Goal: Task Accomplishment & Management: Manage account settings

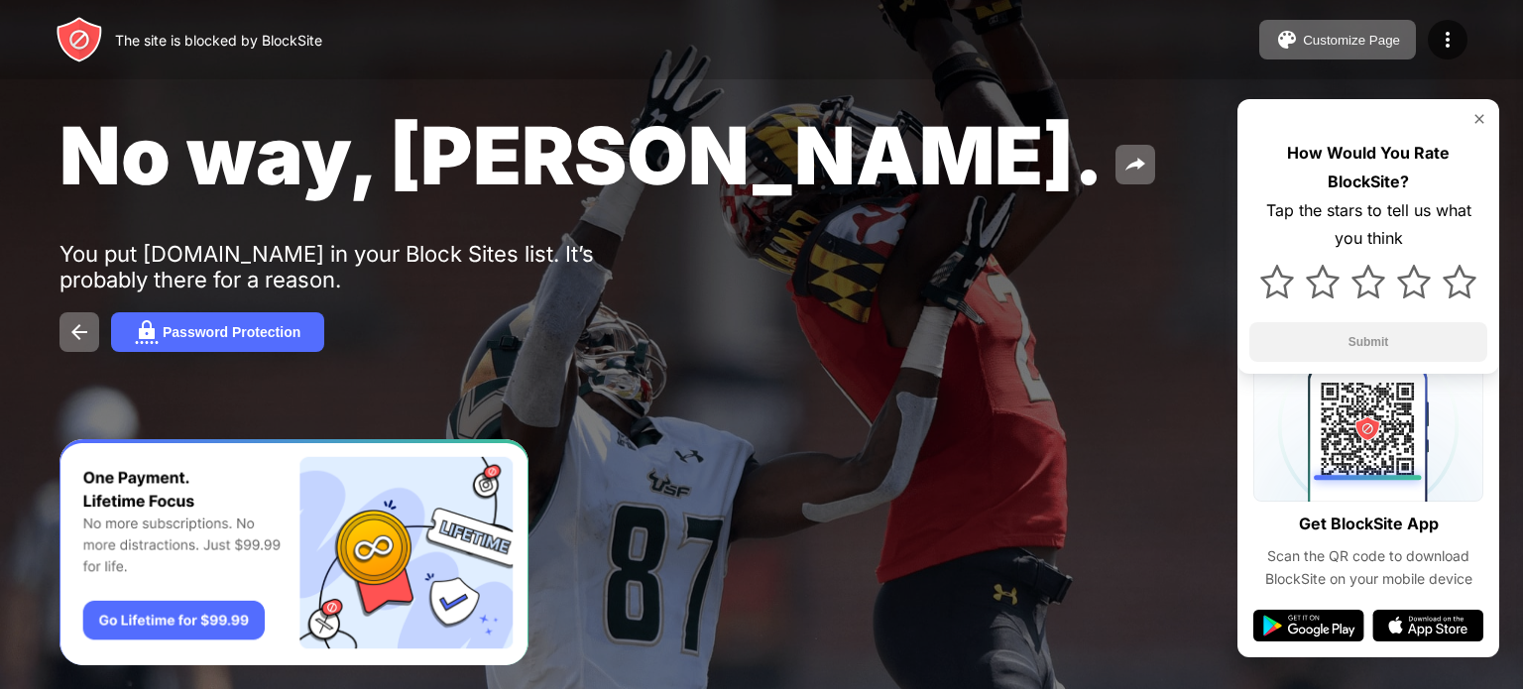
click at [1491, 121] on div "How Would You Rate BlockSite? Tap the stars to tell us what you think Submit" at bounding box center [1368, 236] width 262 height 275
click at [1473, 118] on img at bounding box center [1479, 119] width 16 height 16
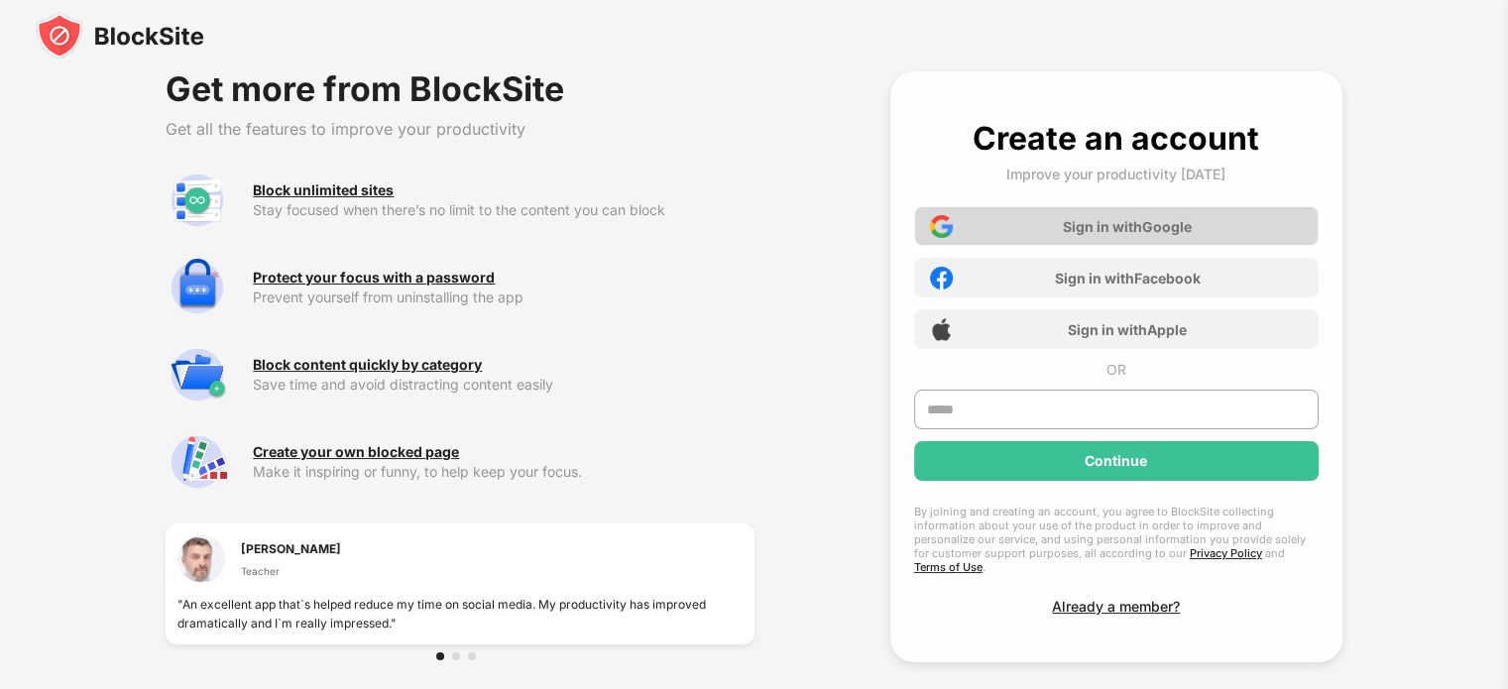
click at [1019, 220] on div "Sign in with Google" at bounding box center [1116, 226] width 404 height 40
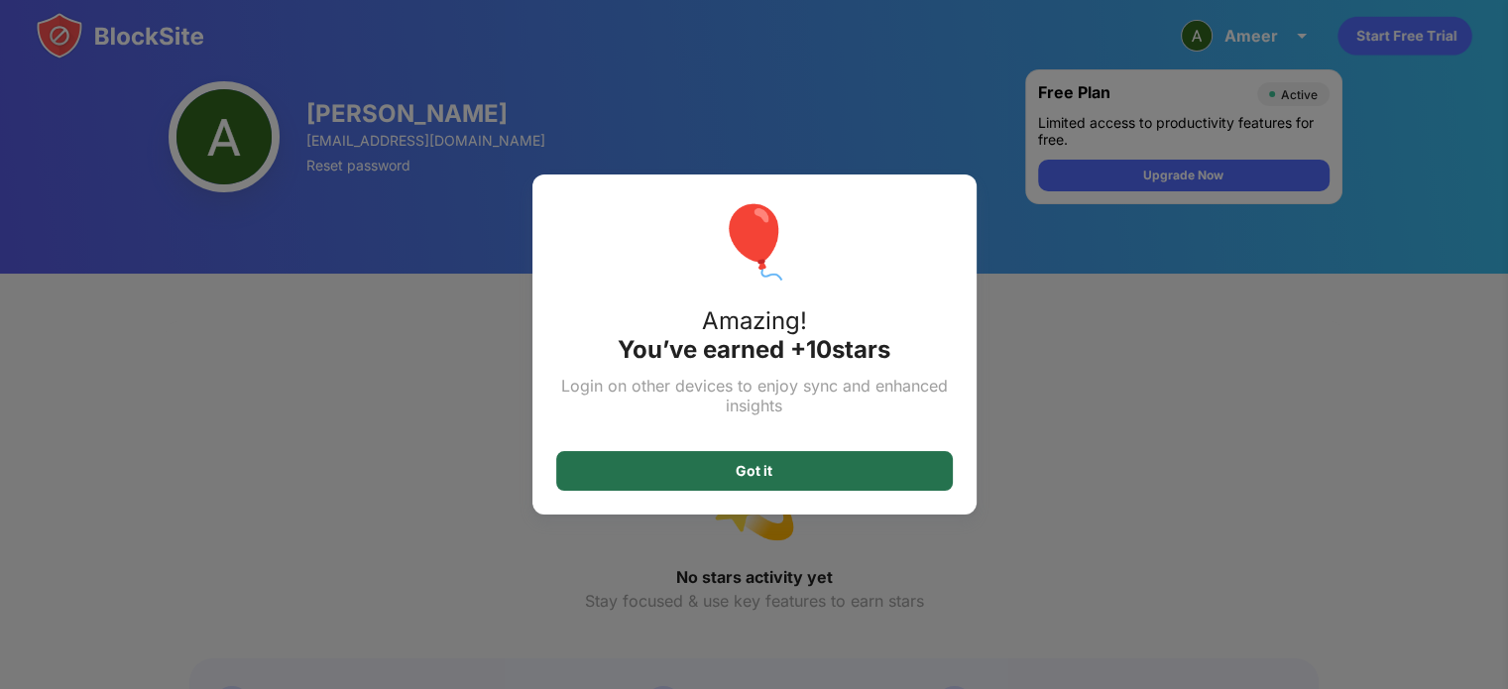
click at [731, 483] on div "Got it" at bounding box center [754, 471] width 397 height 40
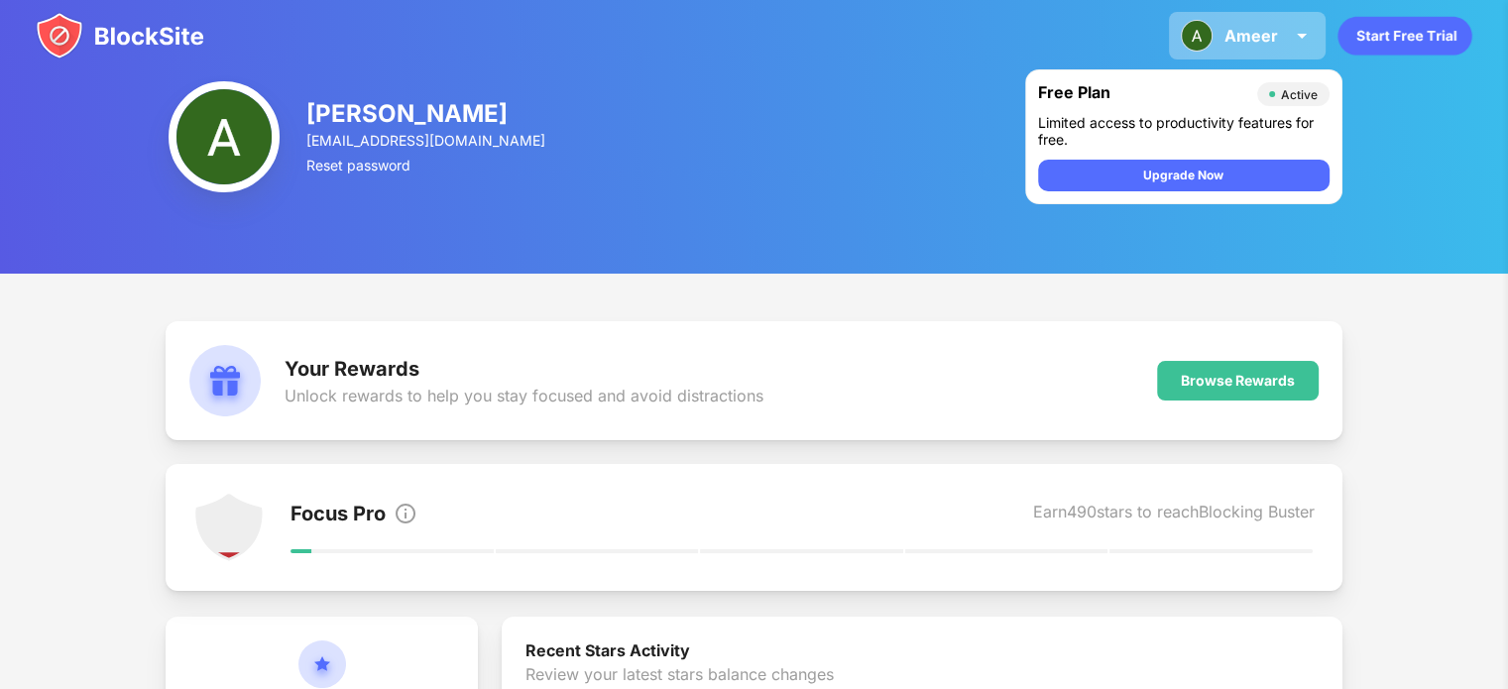
click at [1233, 39] on div "Ameer" at bounding box center [1251, 36] width 54 height 20
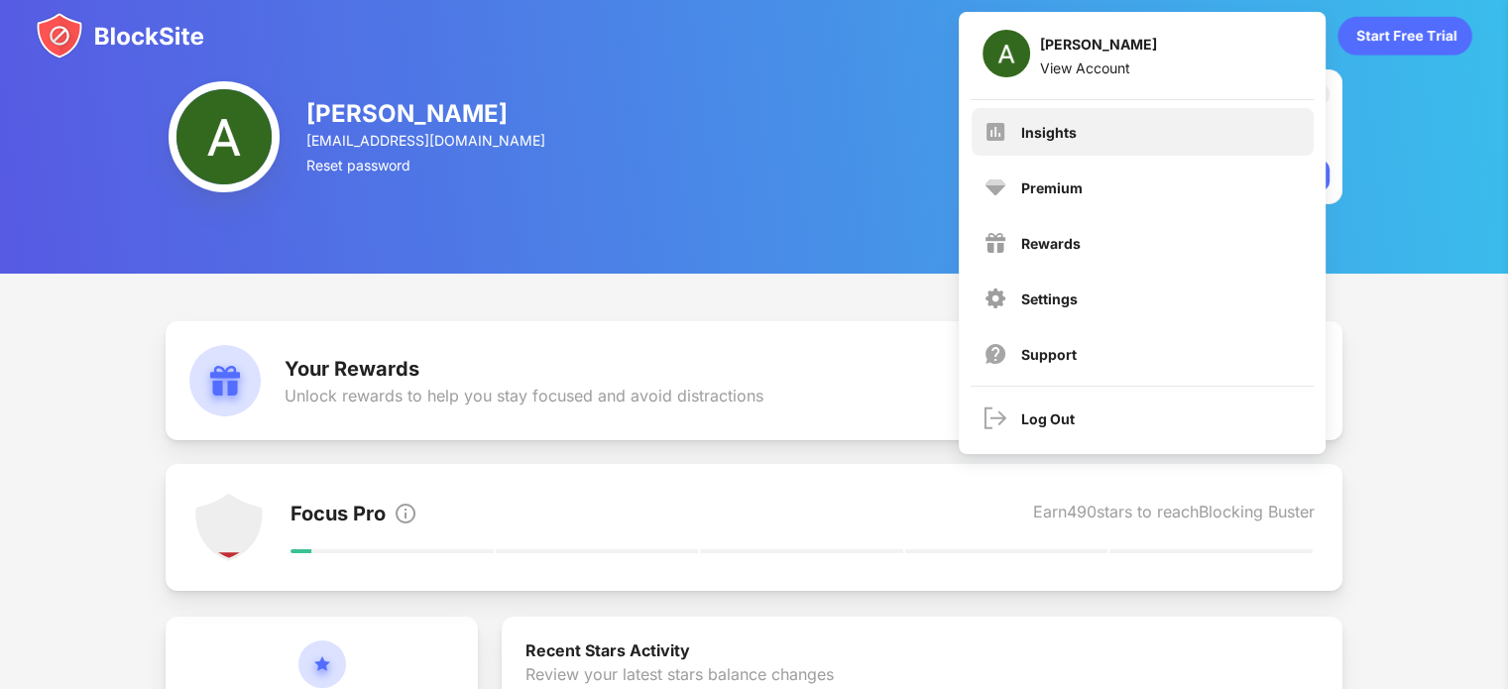
click at [1092, 133] on div "Insights" at bounding box center [1143, 132] width 342 height 48
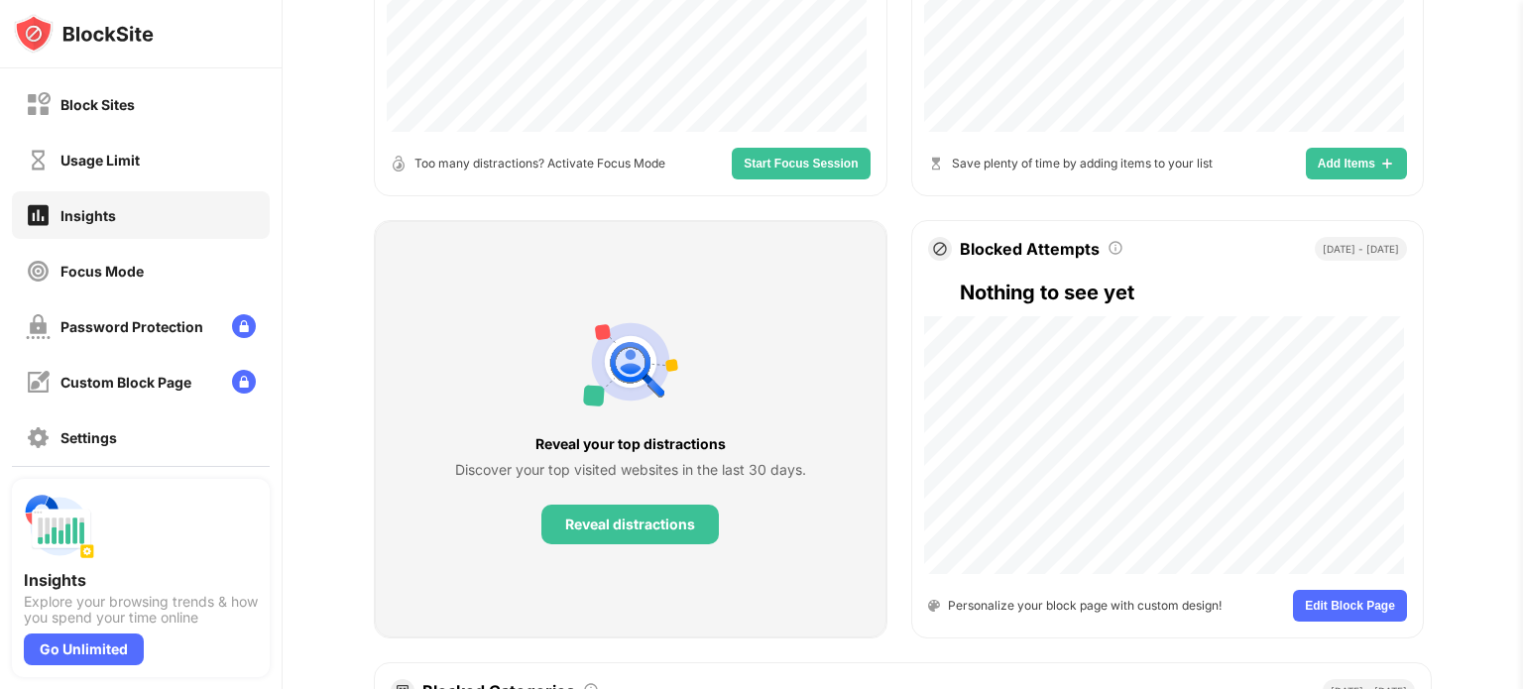
scroll to position [587, 0]
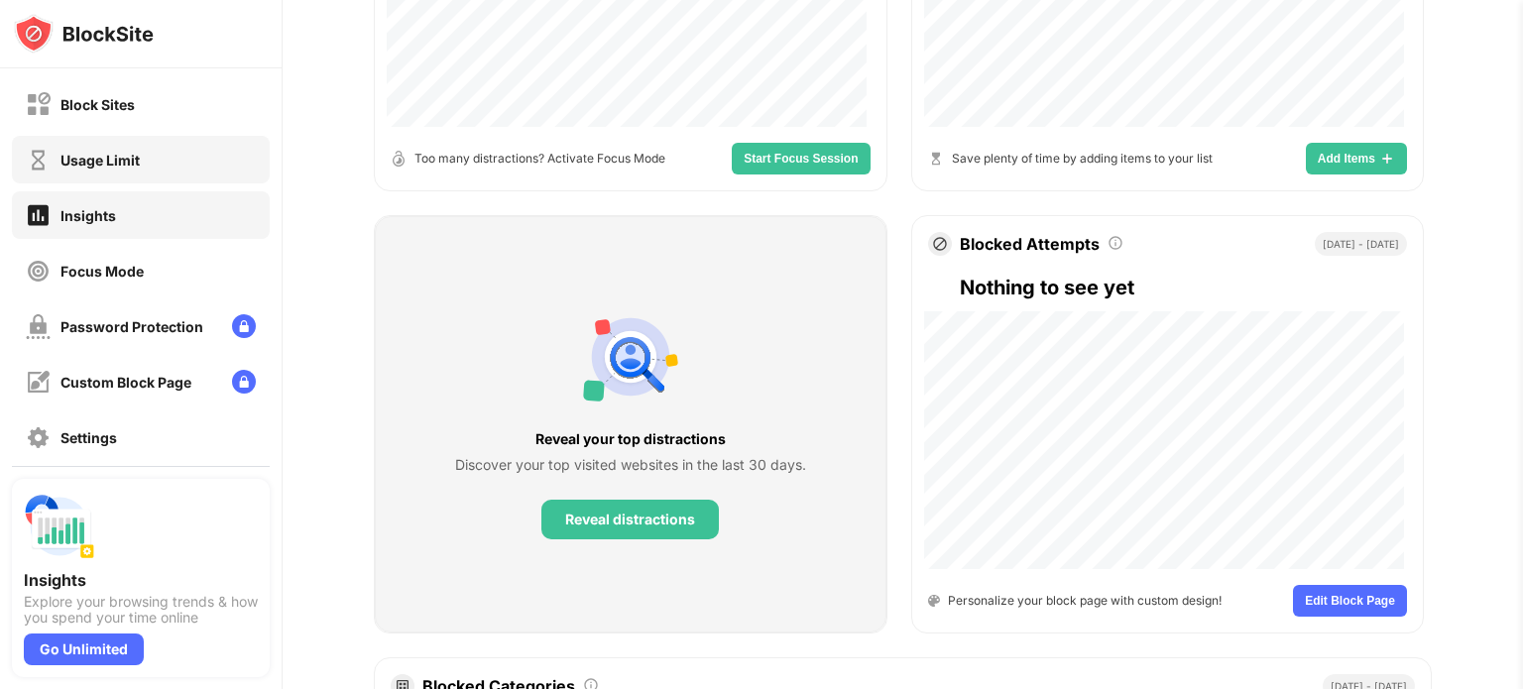
click at [171, 164] on div "Usage Limit" at bounding box center [141, 160] width 258 height 48
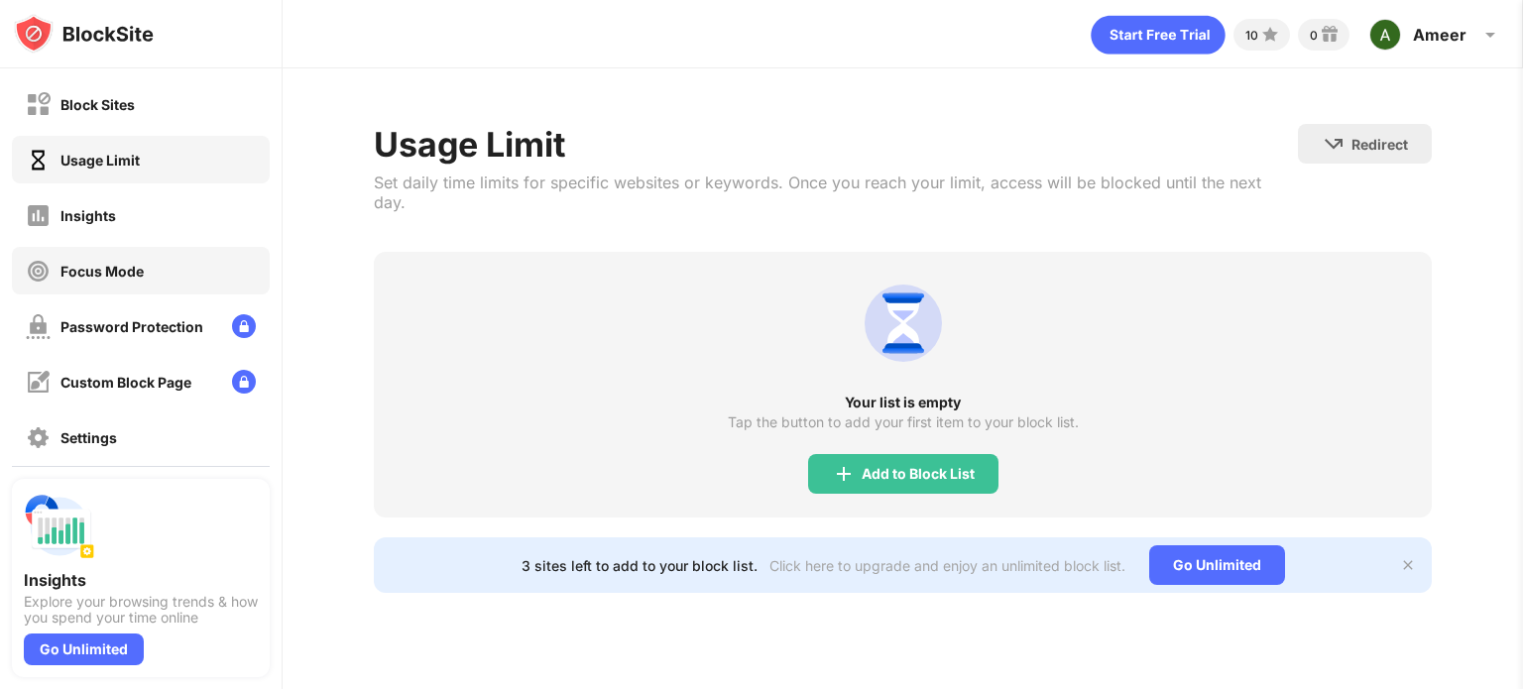
click at [135, 249] on div "Focus Mode" at bounding box center [141, 271] width 258 height 48
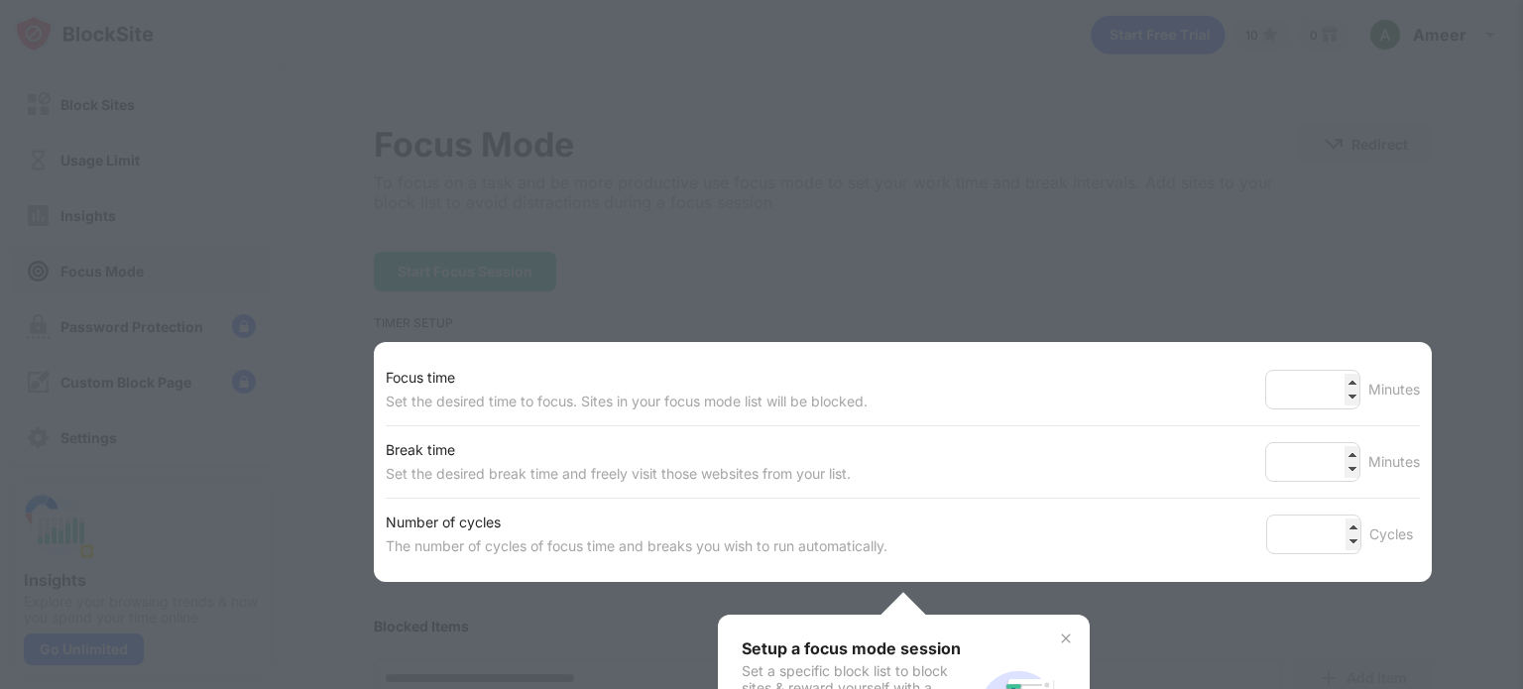
click at [143, 122] on div at bounding box center [761, 344] width 1523 height 689
click at [1059, 633] on img at bounding box center [1066, 638] width 16 height 16
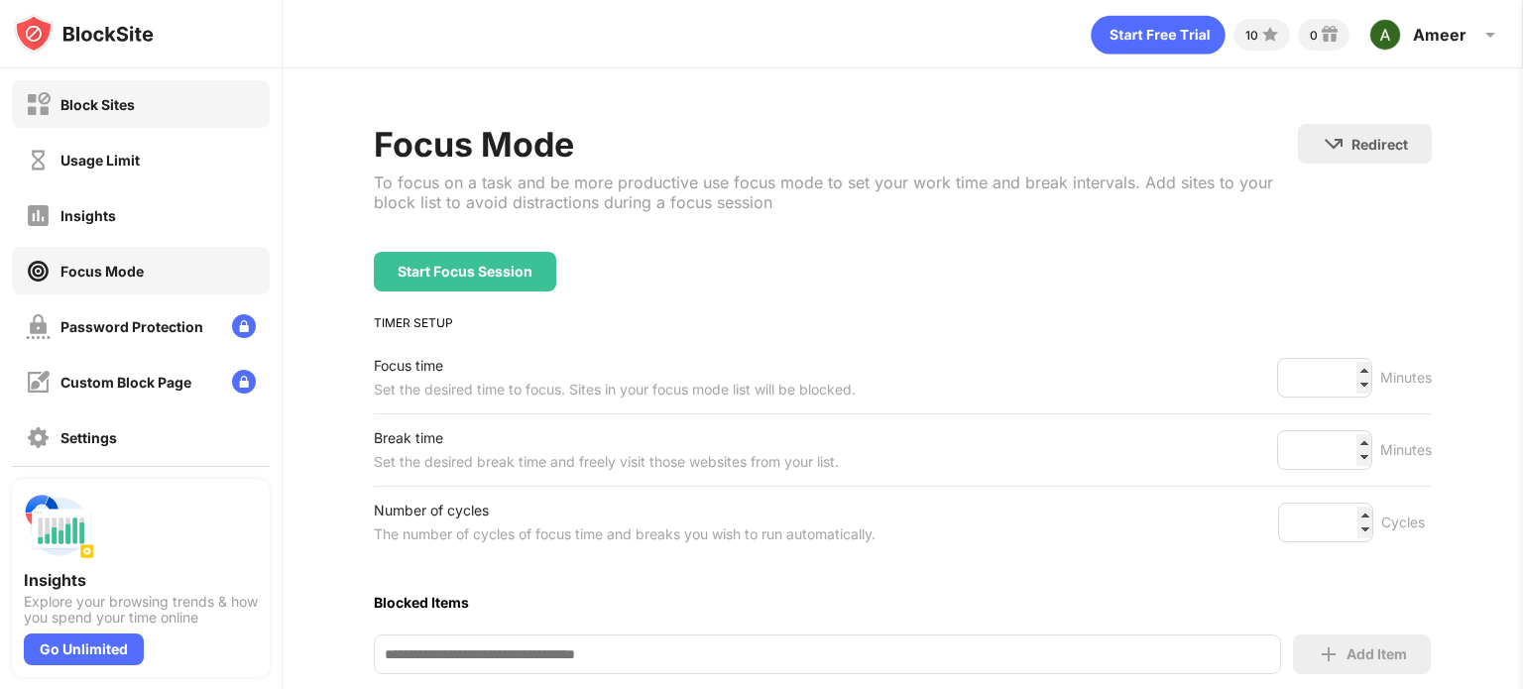
click at [145, 114] on div "Block Sites" at bounding box center [141, 104] width 258 height 48
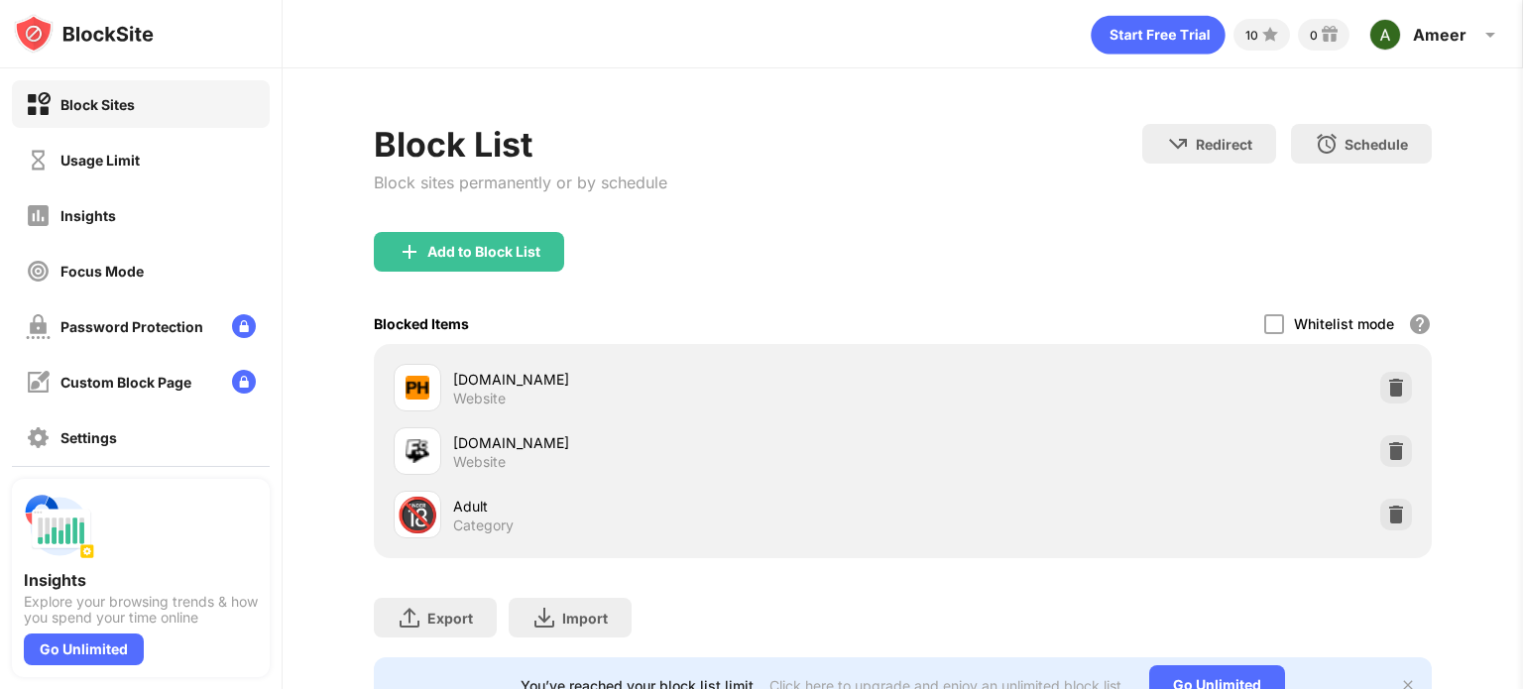
scroll to position [92, 0]
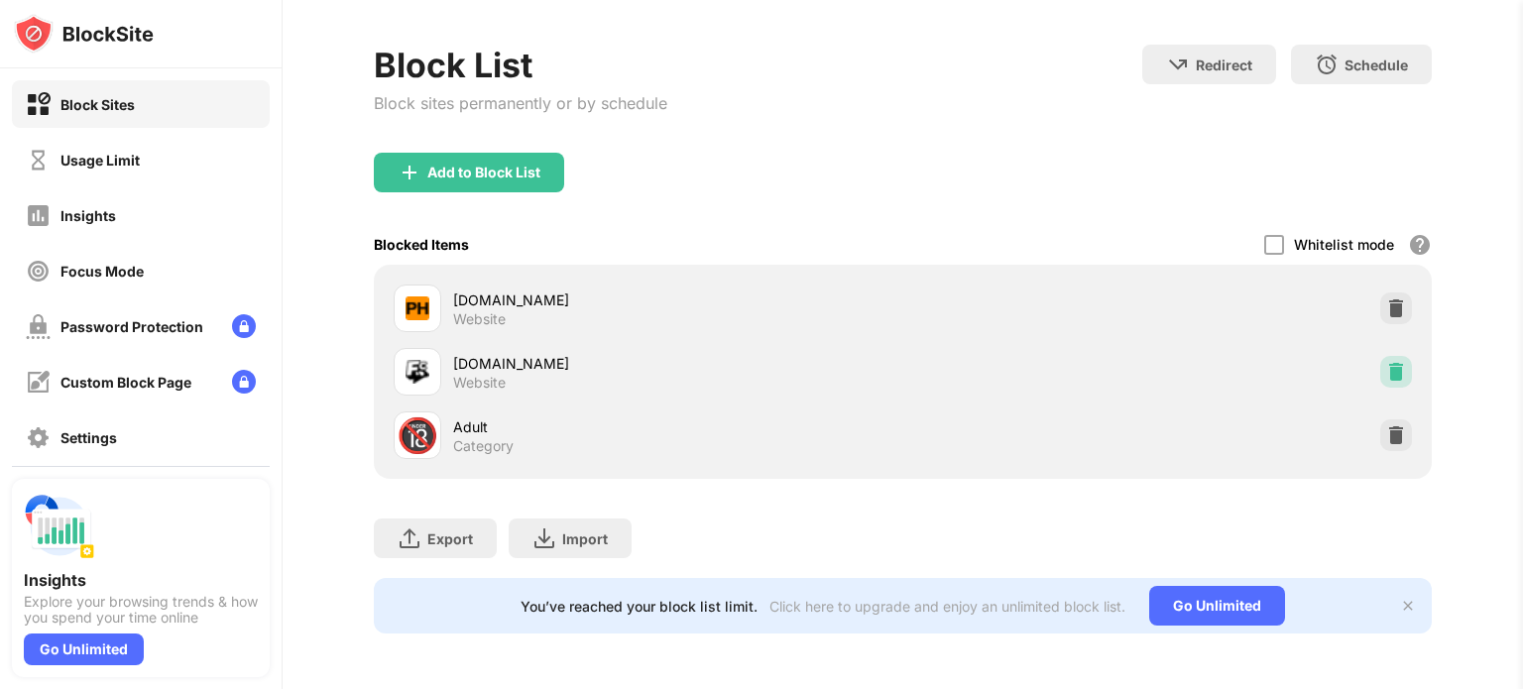
click at [1386, 362] on img at bounding box center [1396, 372] width 20 height 20
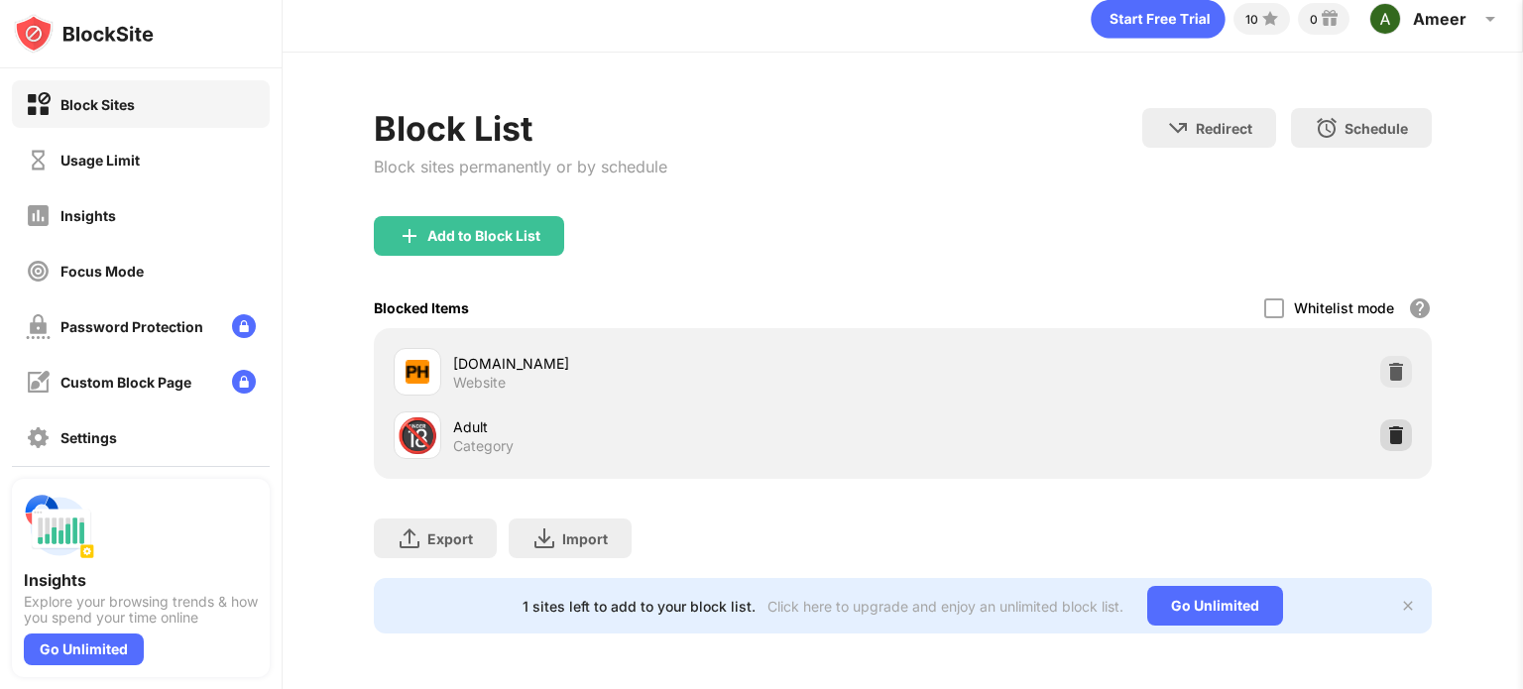
click at [1386, 425] on img at bounding box center [1396, 435] width 20 height 20
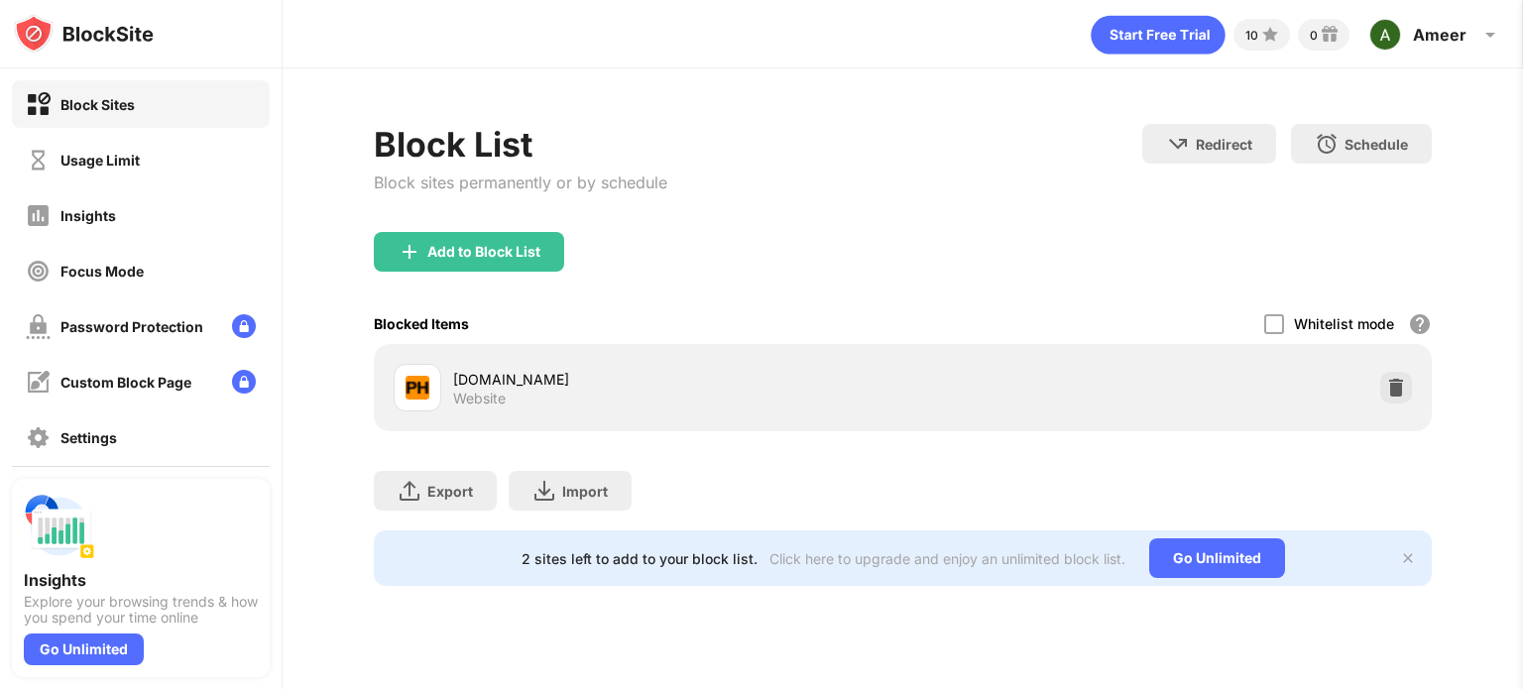
scroll to position [0, 0]
